Goal: Obtain resource: Obtain resource

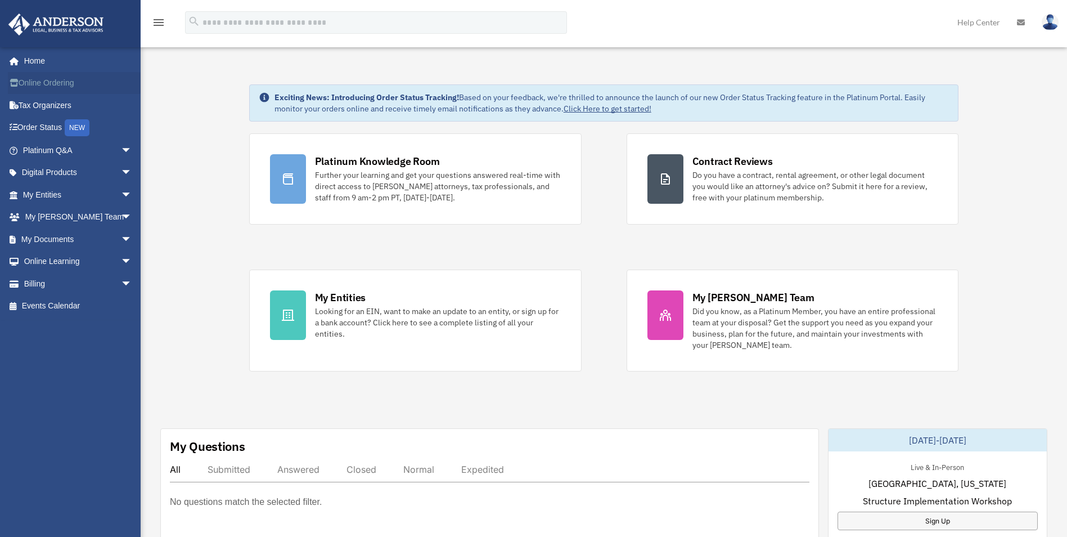
click at [53, 83] on link "Online Ordering" at bounding box center [78, 83] width 141 height 22
click at [52, 261] on link "Online Learning arrow_drop_down" at bounding box center [78, 261] width 141 height 22
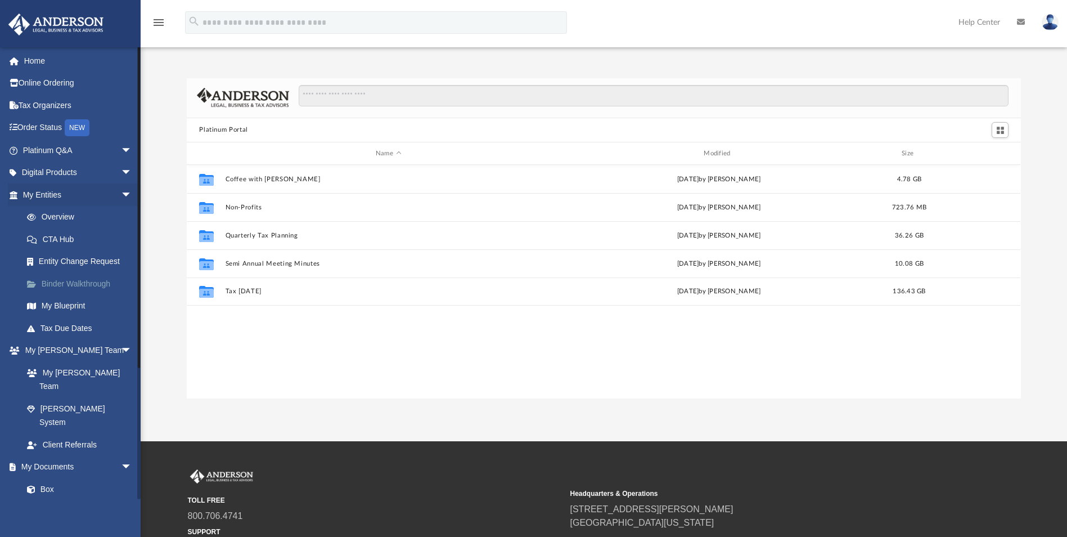
click at [98, 284] on link "Binder Walkthrough" at bounding box center [82, 283] width 133 height 22
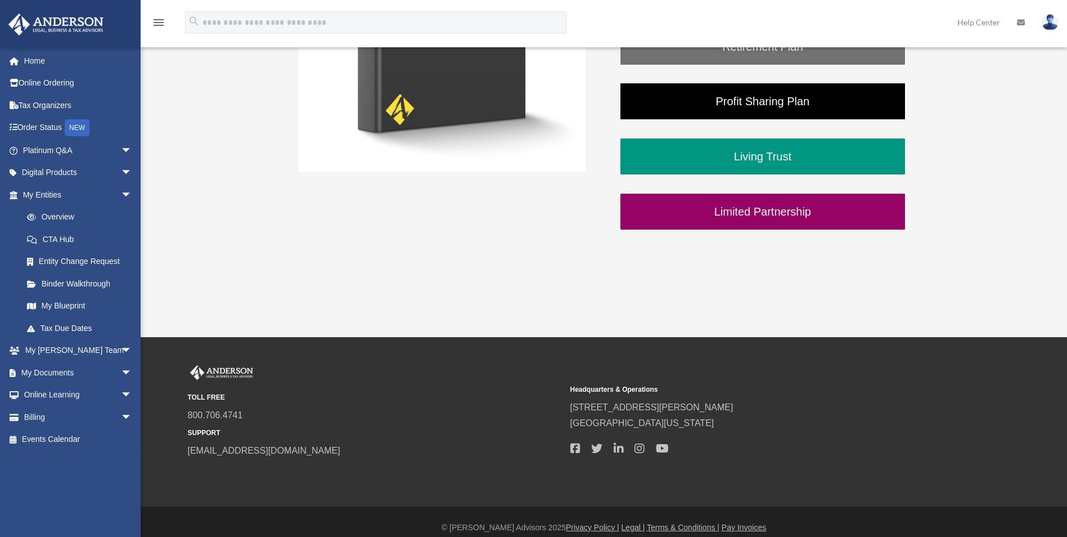
scroll to position [377, 0]
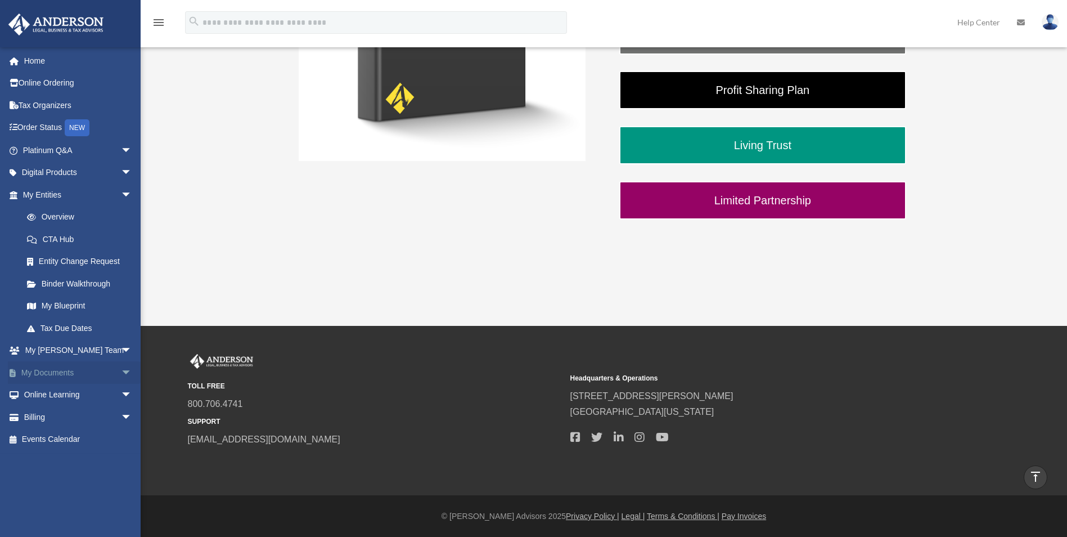
click at [53, 374] on link "My Documents arrow_drop_down" at bounding box center [78, 372] width 141 height 22
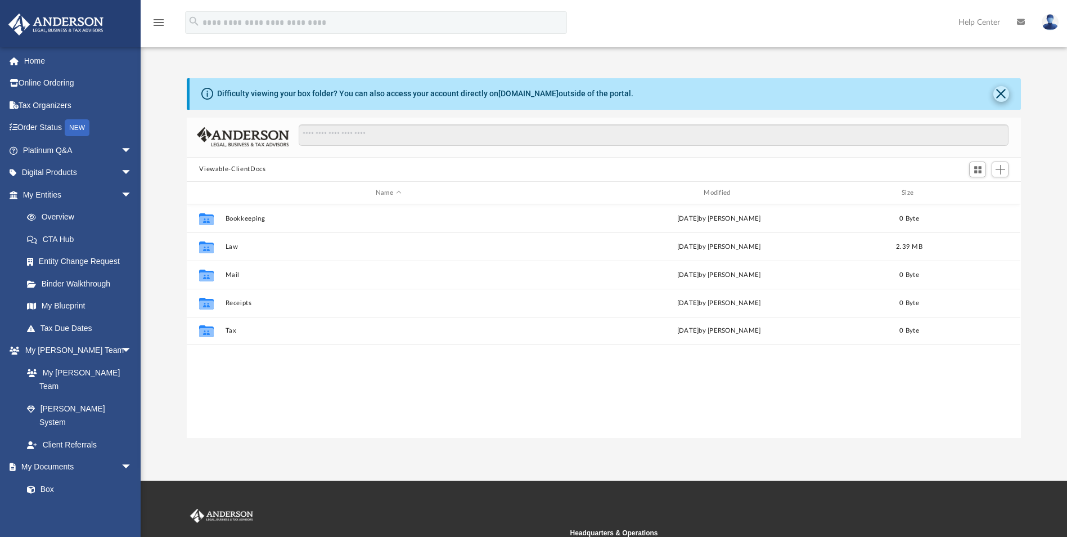
scroll to position [247, 826]
click at [53, 477] on link "Box" at bounding box center [82, 488] width 133 height 22
click at [50, 500] on link "Meeting Minutes" at bounding box center [82, 511] width 133 height 22
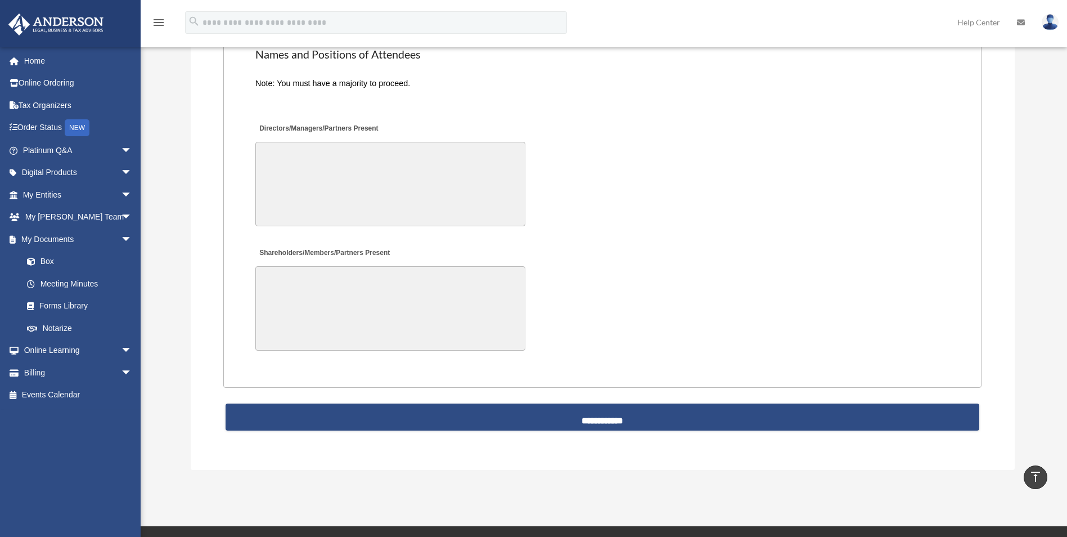
scroll to position [2465, 0]
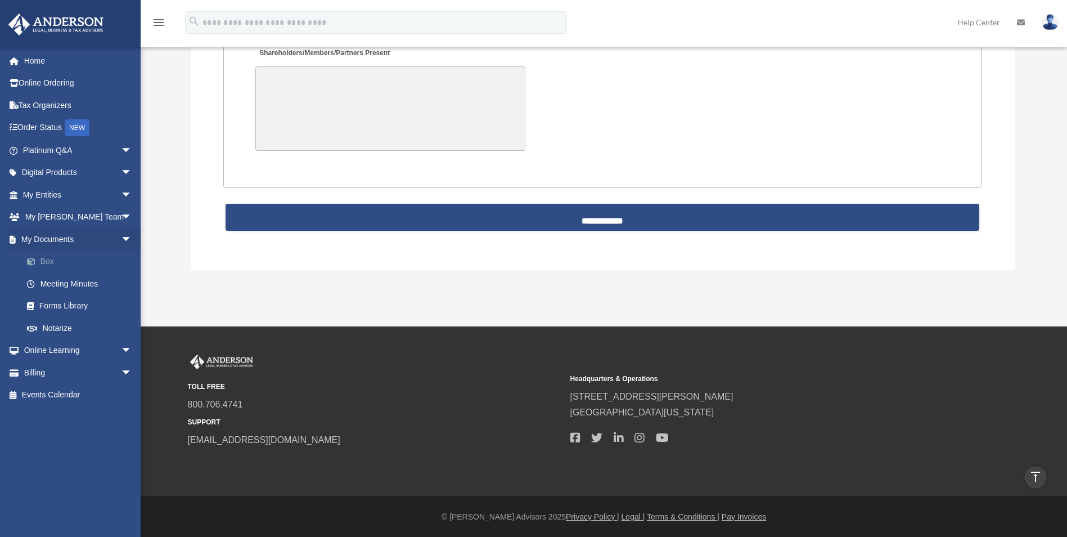
click at [46, 257] on link "Box" at bounding box center [82, 261] width 133 height 22
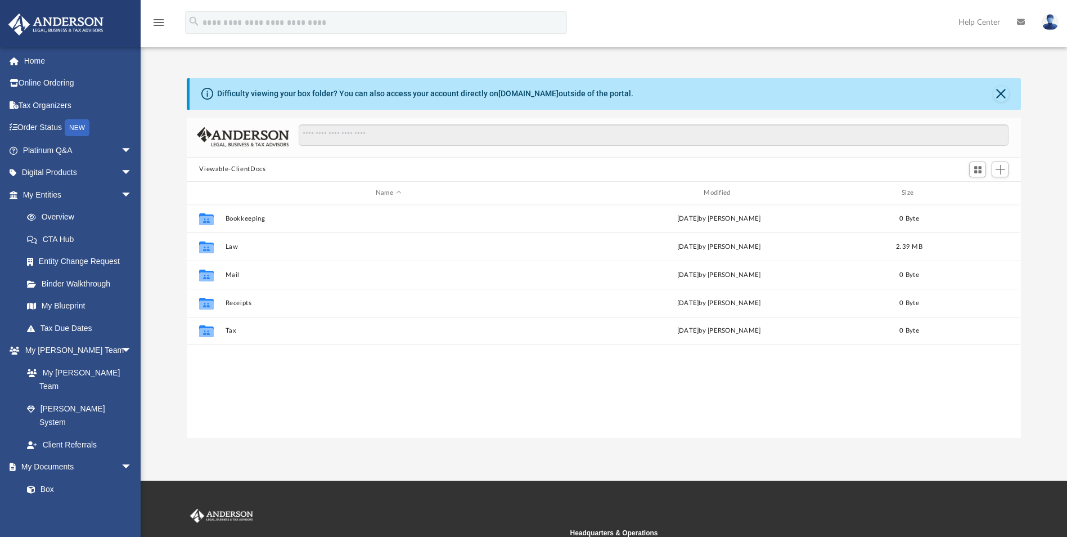
scroll to position [247, 826]
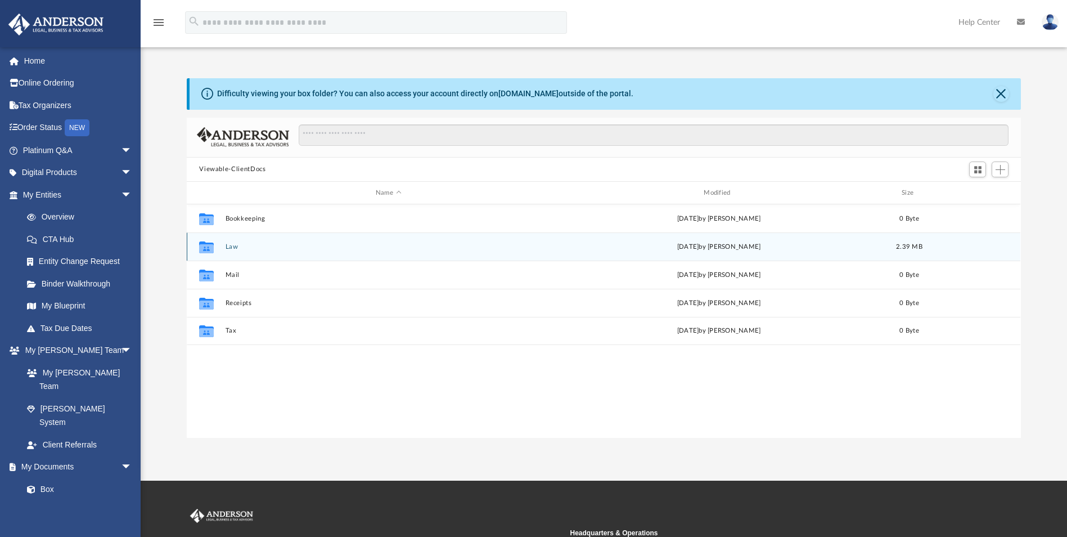
click at [232, 246] on button "Law" at bounding box center [389, 246] width 326 height 7
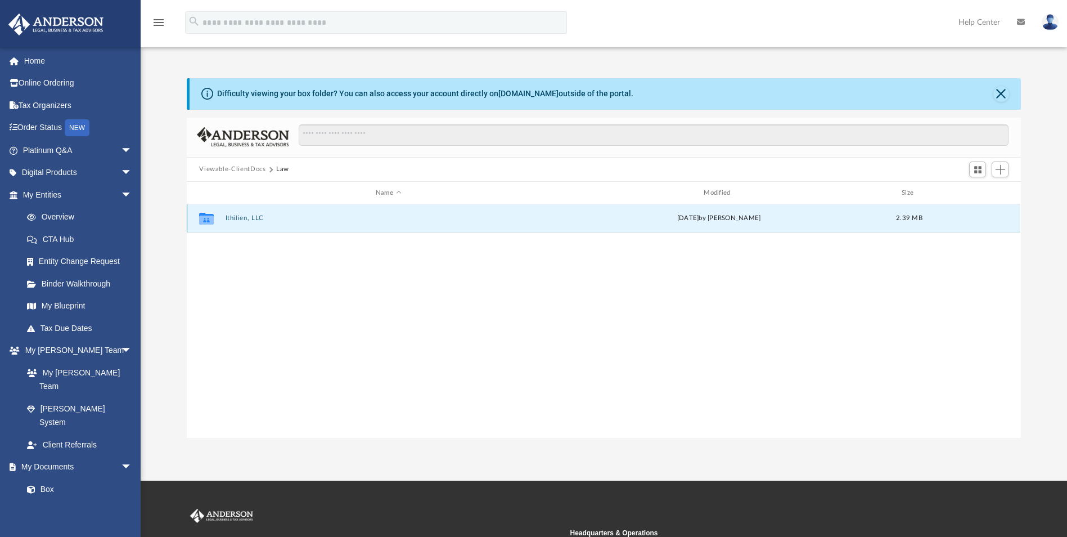
click at [244, 219] on button "Ithilien, LLC" at bounding box center [389, 218] width 326 height 7
click at [248, 217] on button "Initial Docs" at bounding box center [389, 218] width 326 height 7
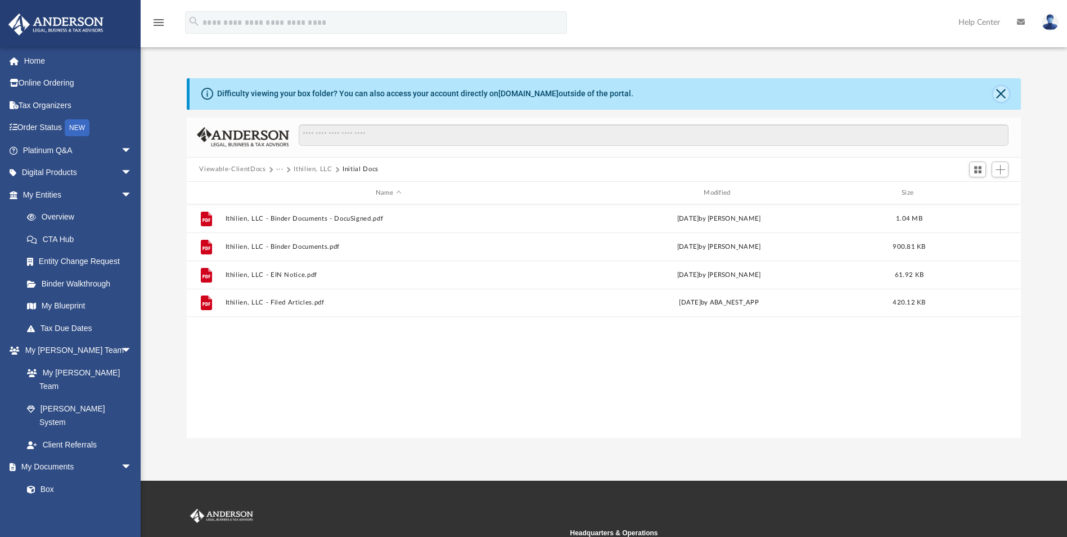
click at [999, 95] on button "Close" at bounding box center [1001, 94] width 16 height 16
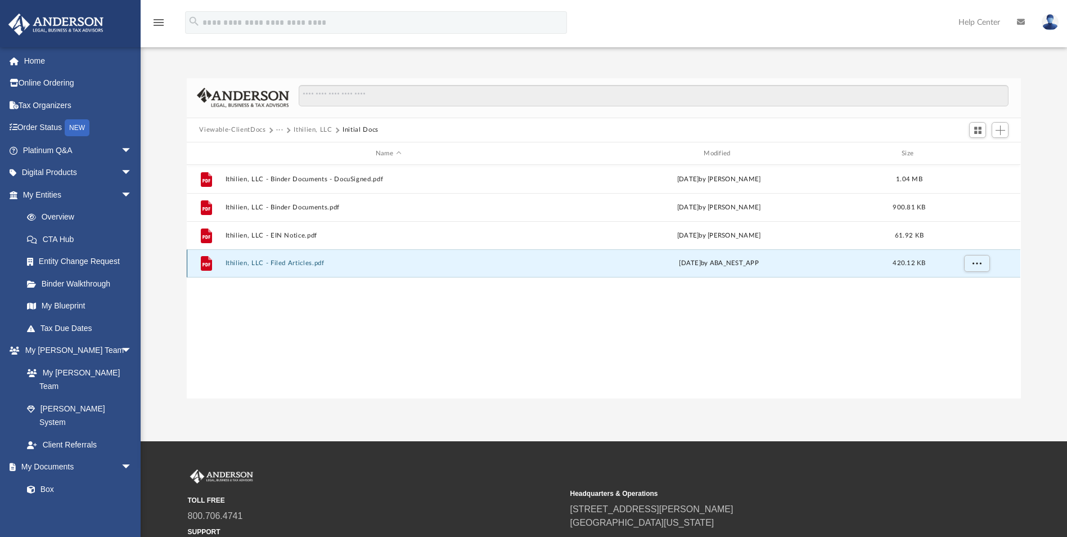
click at [313, 262] on button "Ithilien, LLC - Filed Articles.pdf" at bounding box center [389, 263] width 326 height 7
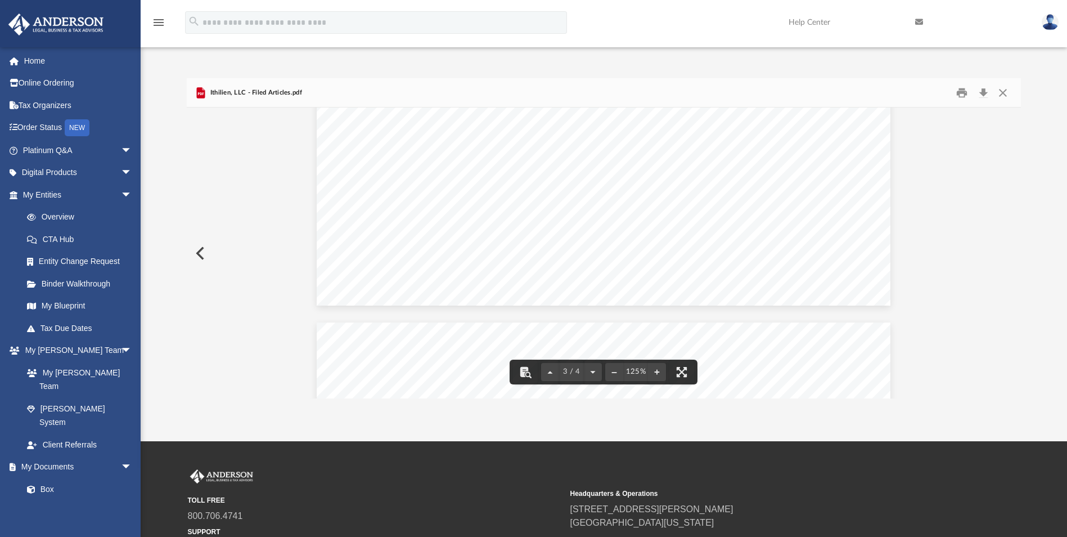
scroll to position [1734, 0]
click at [1005, 94] on button "Close" at bounding box center [1003, 92] width 20 height 17
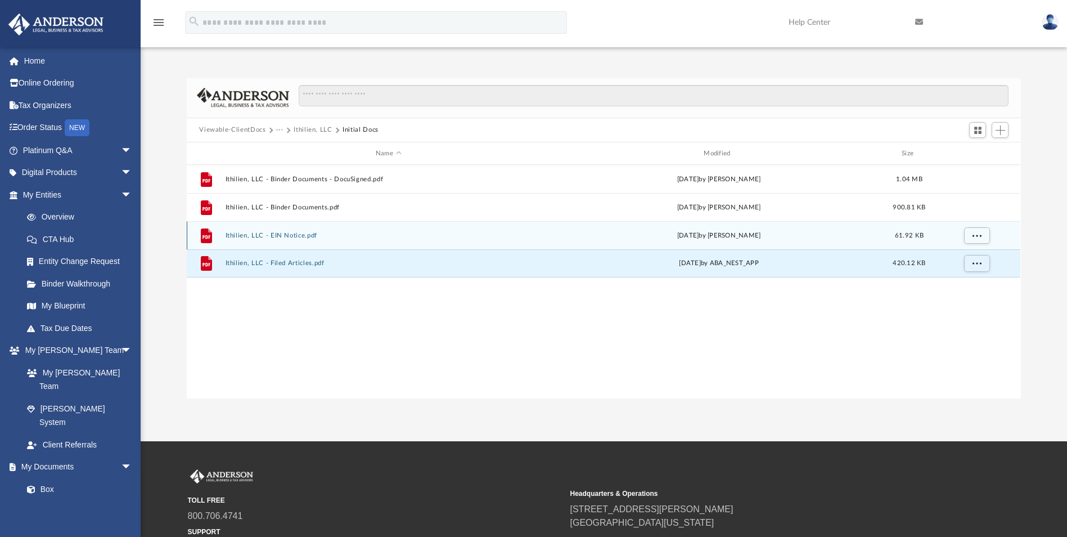
click at [296, 233] on button "Ithilien, LLC - EIN Notice.pdf" at bounding box center [389, 235] width 326 height 7
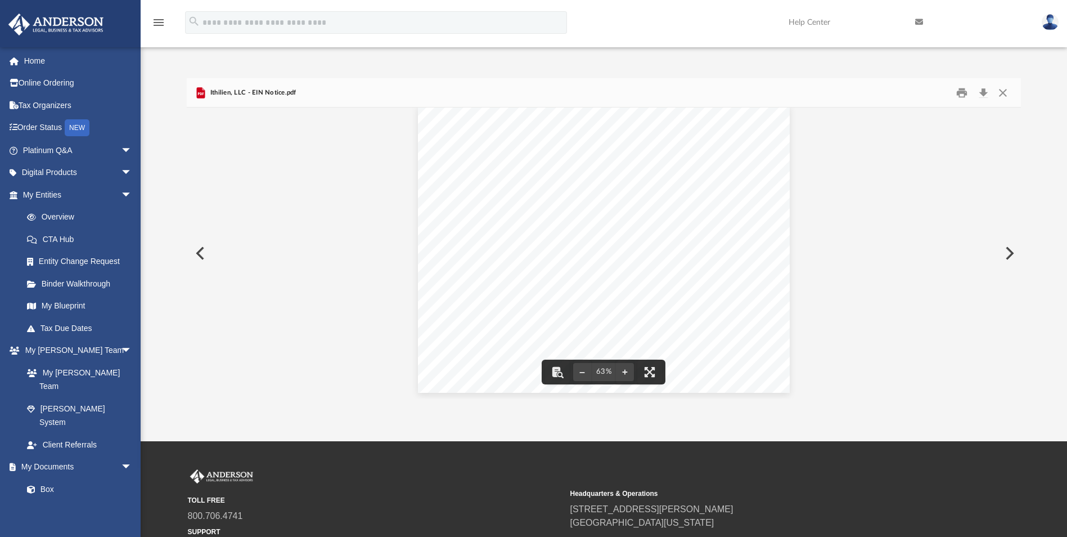
scroll to position [0, 0]
click at [1001, 91] on button "Close" at bounding box center [1003, 92] width 20 height 17
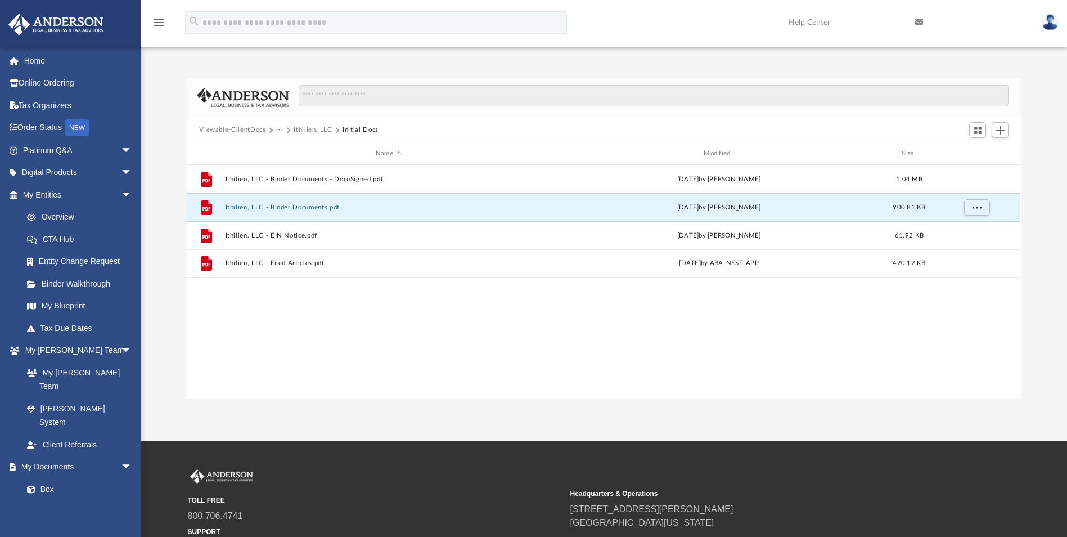
click at [304, 208] on button "Ithilien, LLC - Binder Documents.pdf" at bounding box center [389, 207] width 326 height 7
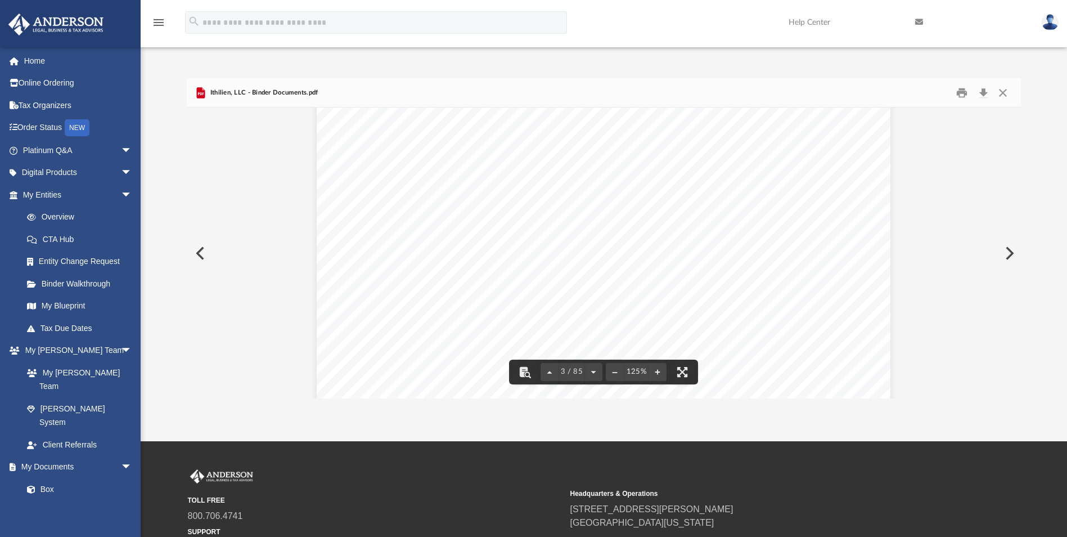
scroll to position [1575, 0]
click at [1003, 91] on button "Close" at bounding box center [1003, 92] width 20 height 17
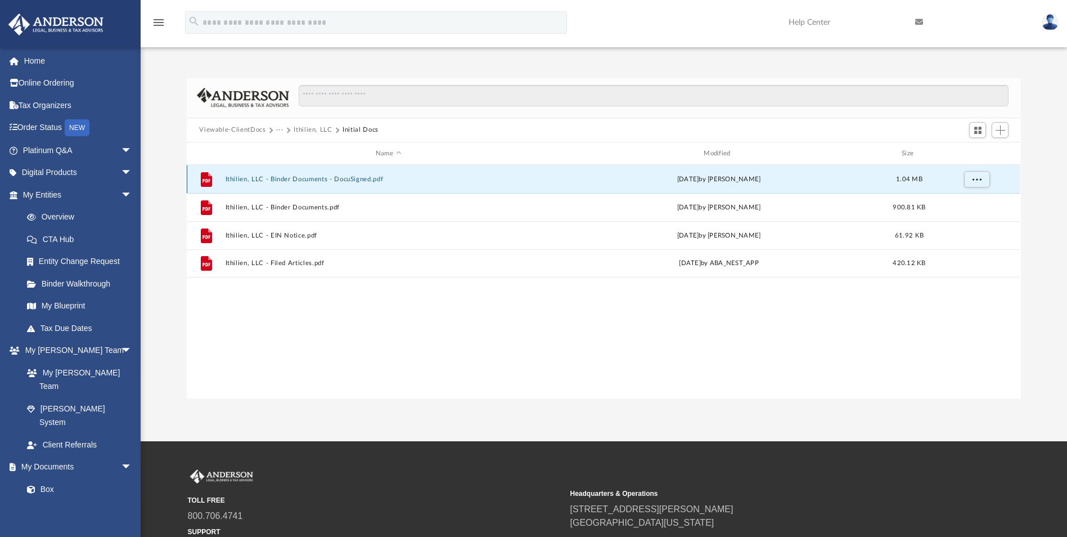
click at [322, 177] on button "Ithilien, LLC - Binder Documents - DocuSigned.pdf" at bounding box center [389, 178] width 326 height 7
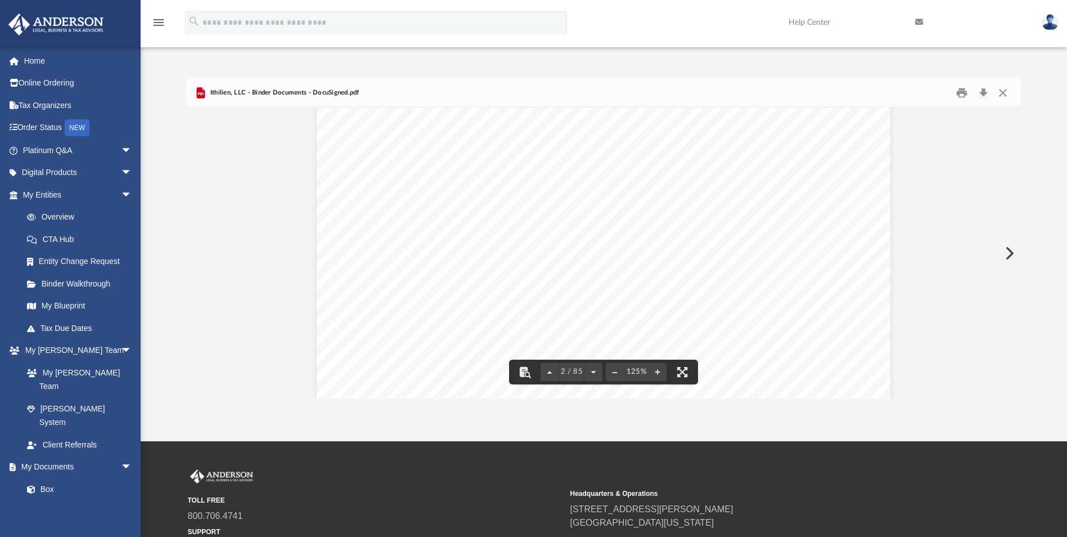
scroll to position [1294, 0]
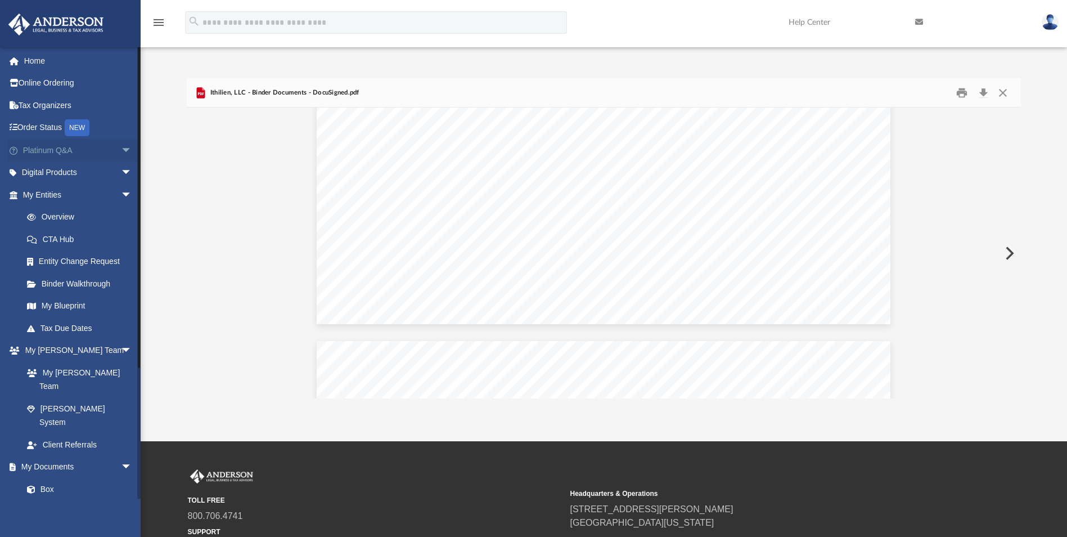
click at [58, 146] on link "Platinum Q&A arrow_drop_down" at bounding box center [78, 150] width 141 height 22
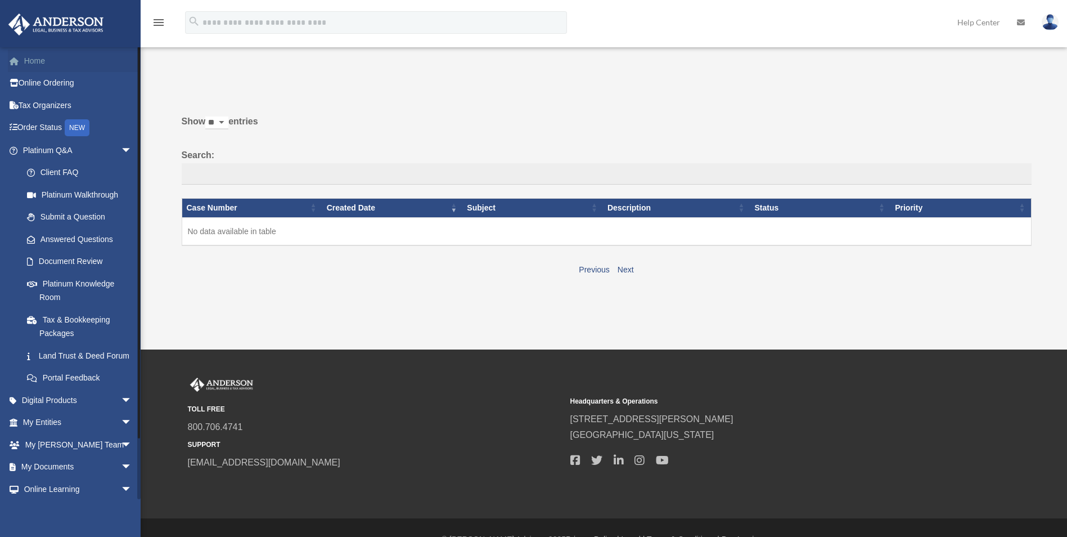
click at [42, 62] on link "Home" at bounding box center [78, 60] width 141 height 22
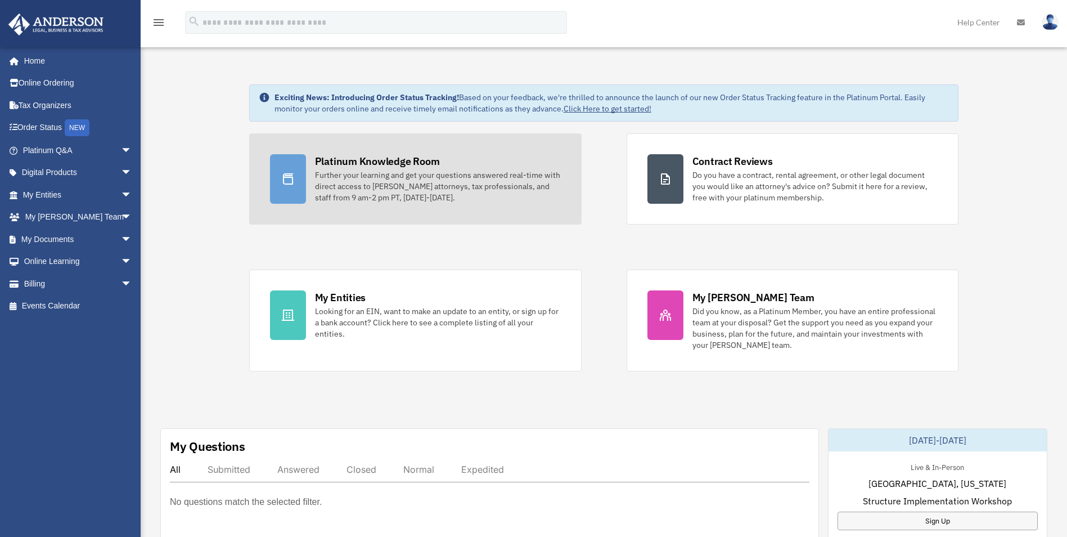
click at [379, 193] on div "Further your learning and get your questions answered real-time with direct acc…" at bounding box center [438, 186] width 246 height 34
